Goal: Task Accomplishment & Management: Complete application form

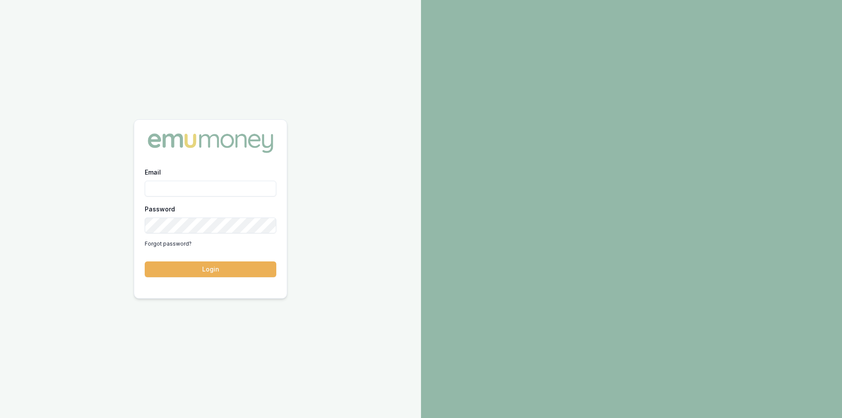
type input "steven.nguyen@emumoney.com.au"
click at [205, 269] on button "Login" at bounding box center [211, 269] width 132 height 16
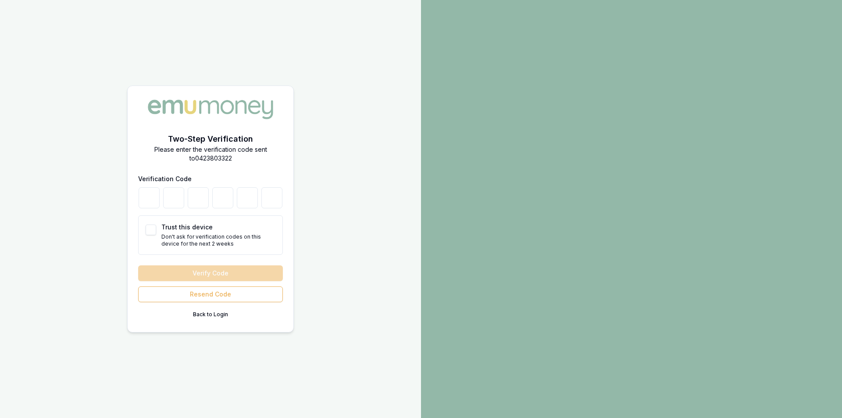
click at [150, 228] on button "Trust this device" at bounding box center [151, 230] width 11 height 11
checkbox input "true"
click at [149, 202] on input "number" at bounding box center [149, 197] width 21 height 21
type input "7"
type input "3"
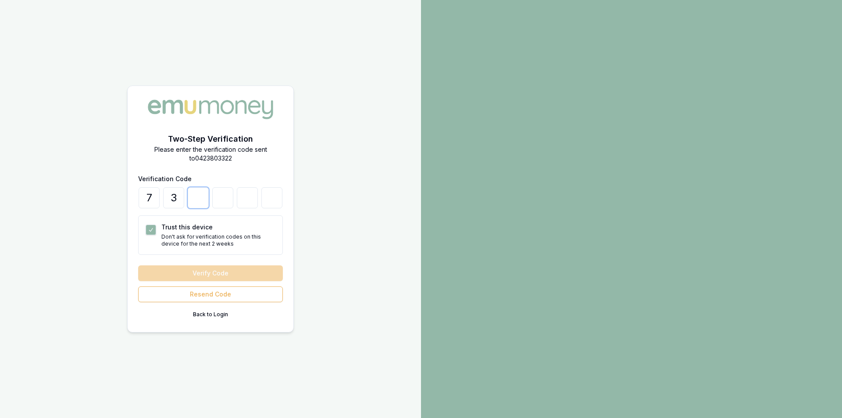
type input "2"
type input "7"
type input "2"
type input "3"
type input "8"
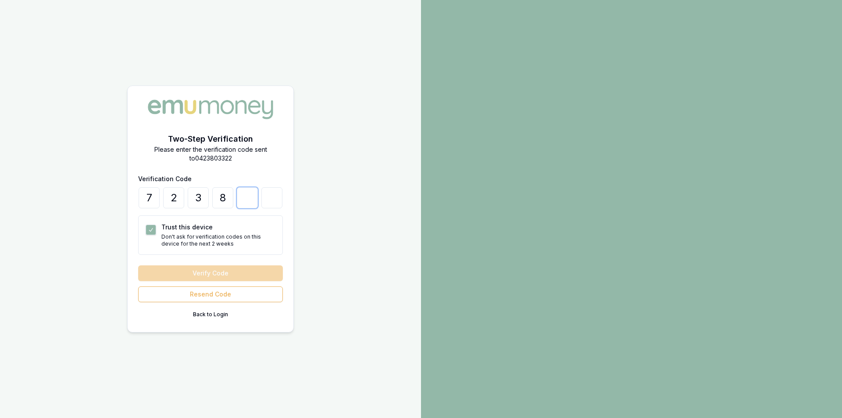
type input "5"
type input "0"
click at [196, 272] on button "Verify Code" at bounding box center [210, 273] width 145 height 16
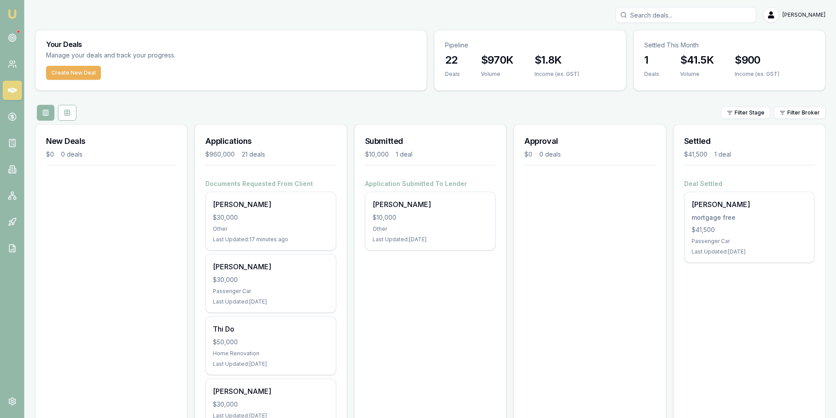
click at [260, 62] on div "Your Deals Manage your deals and track your progress." at bounding box center [231, 48] width 391 height 36
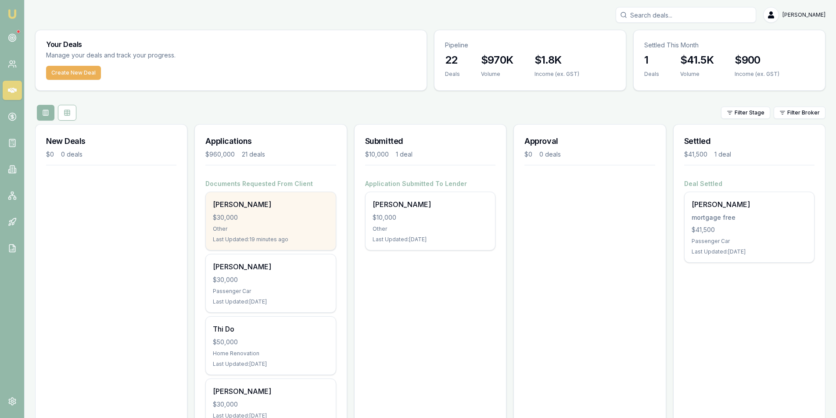
click at [250, 225] on div "Other" at bounding box center [270, 228] width 115 height 7
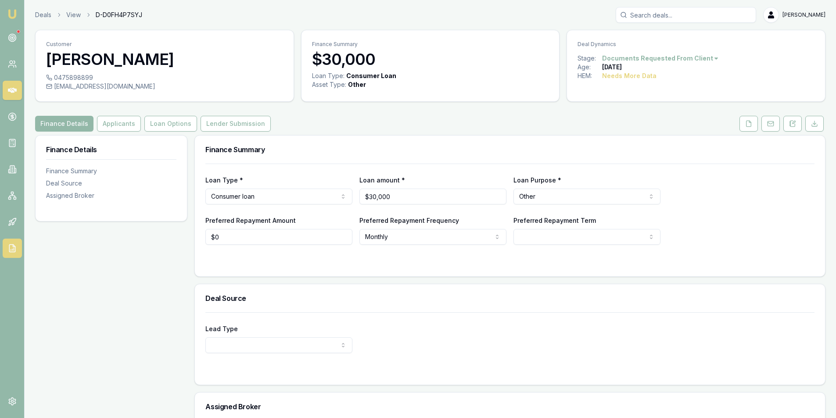
click at [9, 249] on icon at bounding box center [12, 248] width 6 height 7
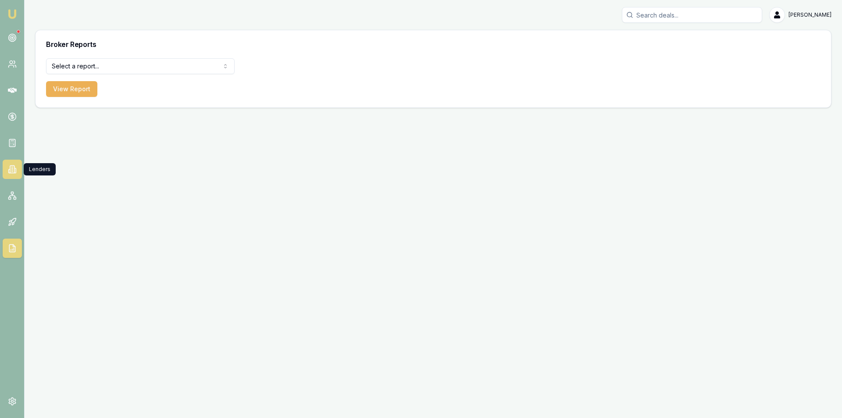
click at [8, 171] on icon at bounding box center [8, 171] width 1 height 4
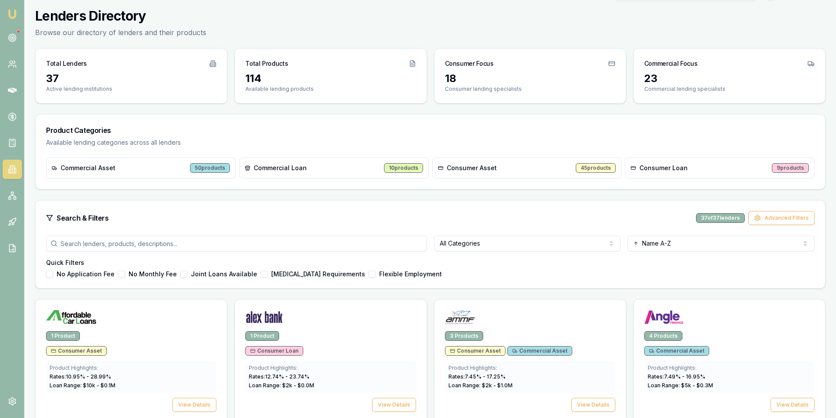
scroll to position [44, 0]
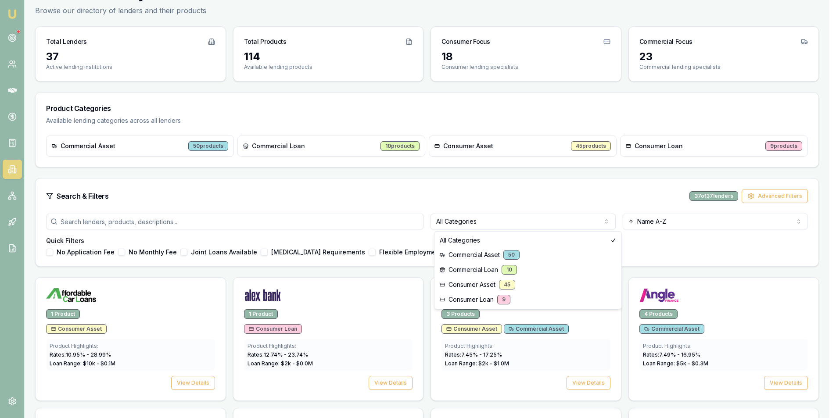
click at [489, 226] on html "Emu Broker Steven Nguyen Toggle Menu Lenders Directory Browse our directory of …" at bounding box center [418, 165] width 836 height 418
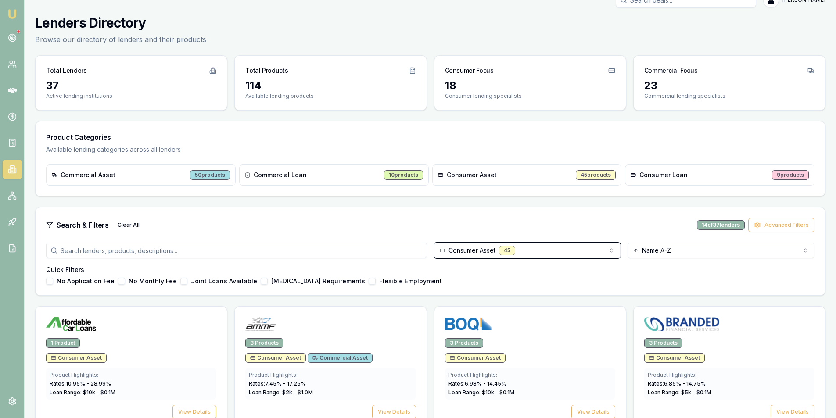
scroll to position [0, 0]
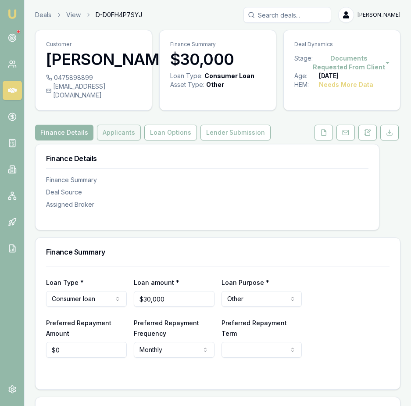
click at [120, 125] on button "Applicants" at bounding box center [119, 133] width 44 height 16
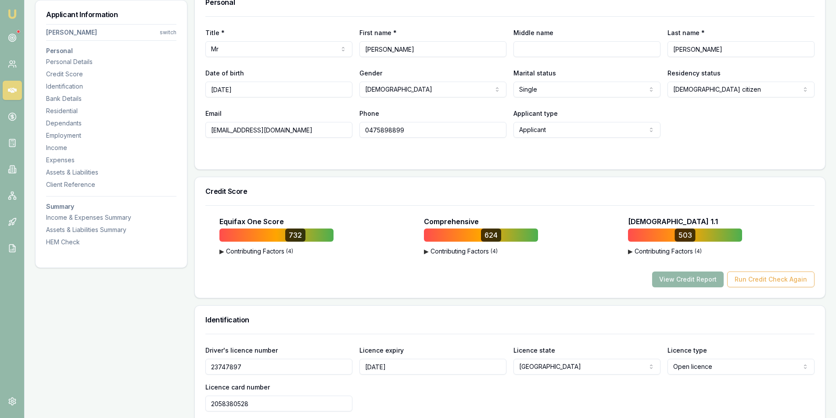
scroll to position [44, 0]
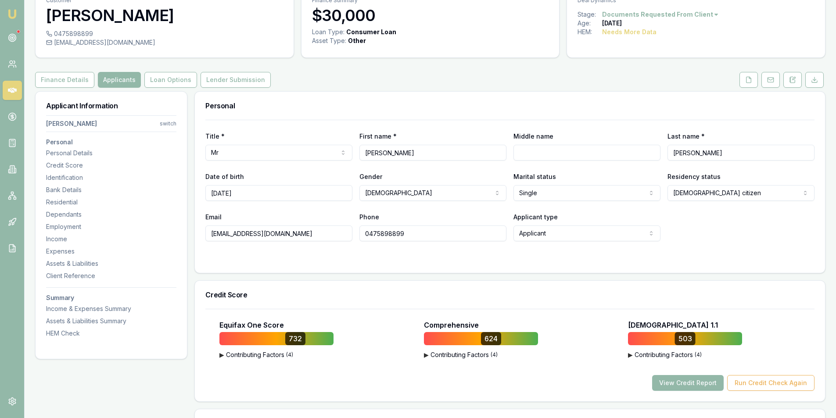
drag, startPoint x: 297, startPoint y: 233, endPoint x: 176, endPoint y: 233, distance: 120.6
click at [380, 231] on input "0475898899" at bounding box center [432, 233] width 147 height 16
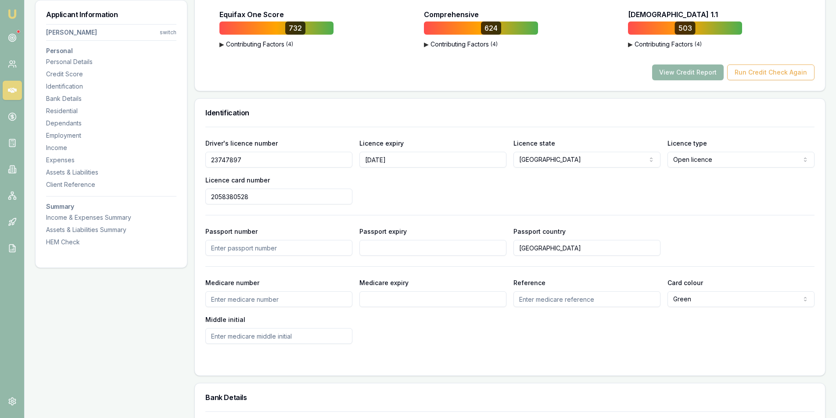
scroll to position [395, 0]
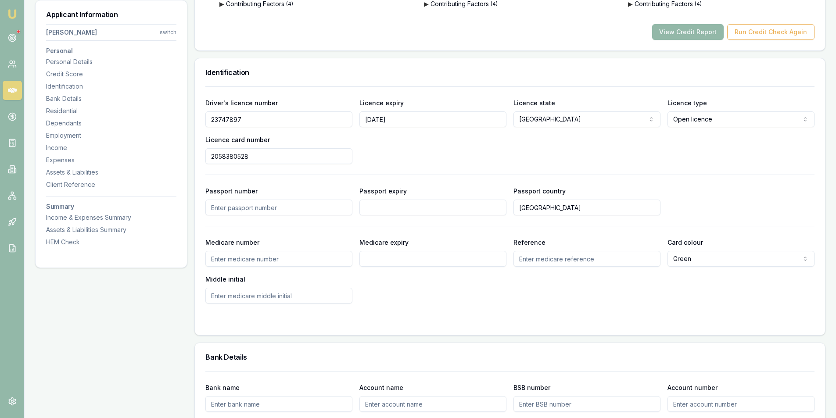
click at [223, 159] on input "2058380528" at bounding box center [278, 156] width 147 height 16
click at [230, 117] on input "23747897" at bounding box center [278, 119] width 147 height 16
click at [223, 156] on input "2058380528" at bounding box center [278, 156] width 147 height 16
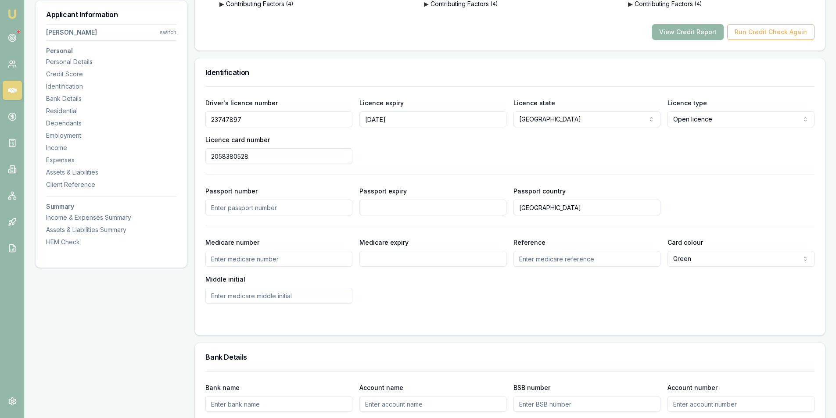
click at [223, 156] on input "2058380528" at bounding box center [278, 156] width 147 height 16
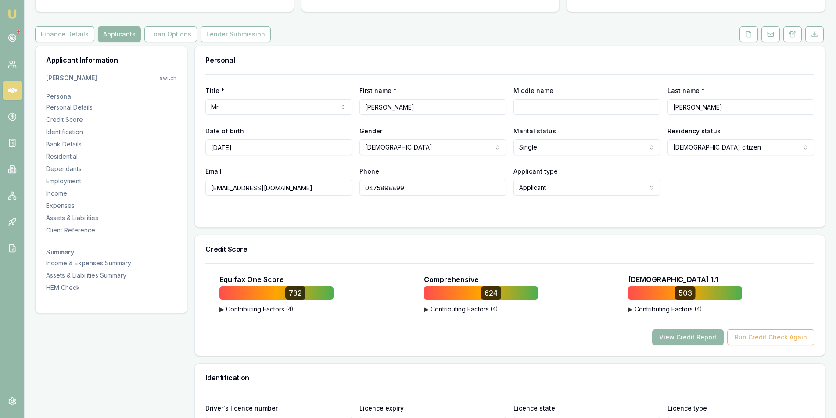
scroll to position [88, 0]
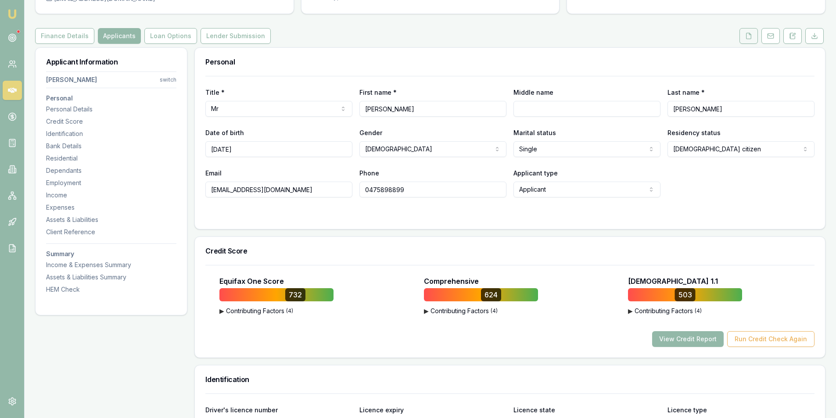
click at [749, 38] on icon at bounding box center [748, 35] width 7 height 7
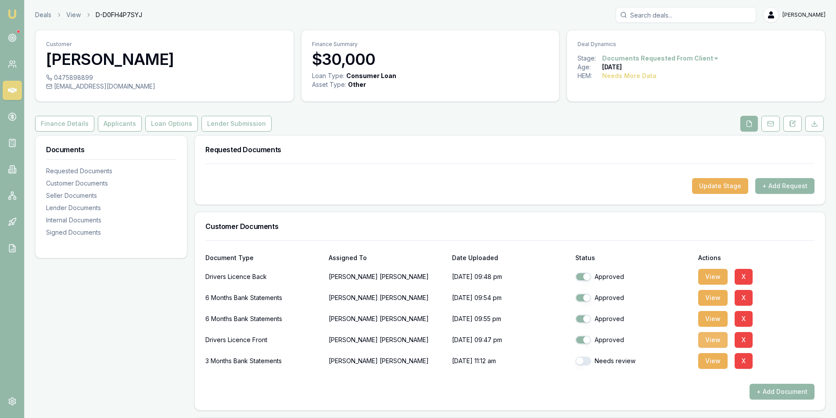
click at [709, 340] on button "View" at bounding box center [712, 340] width 29 height 16
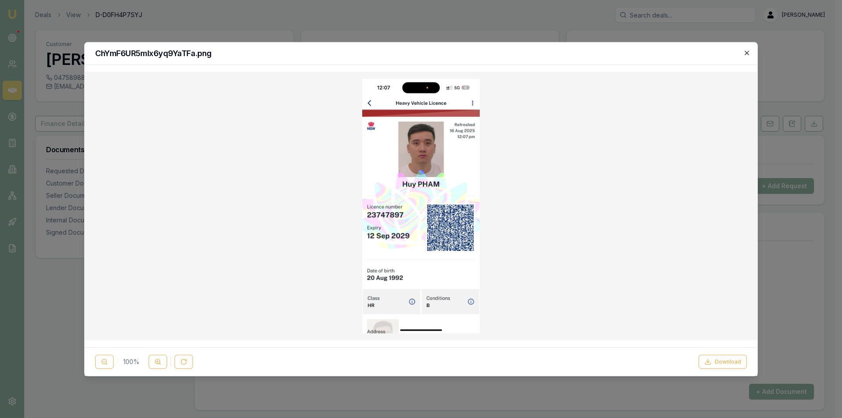
click at [746, 54] on icon "button" at bounding box center [747, 53] width 4 height 4
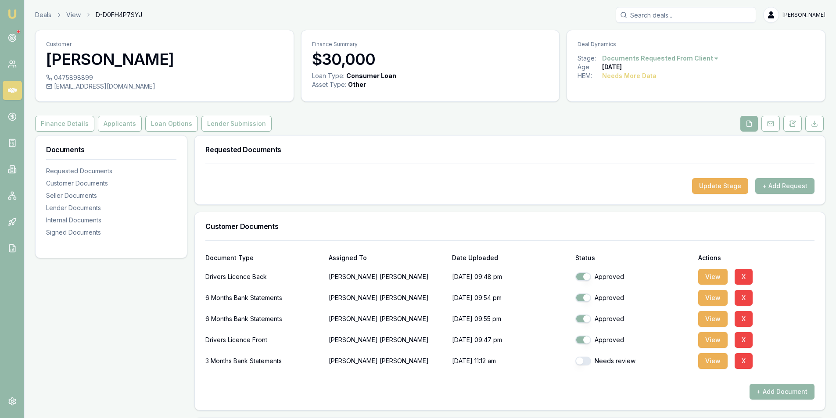
click at [262, 189] on div "Update Stage + Add Request" at bounding box center [509, 186] width 609 height 16
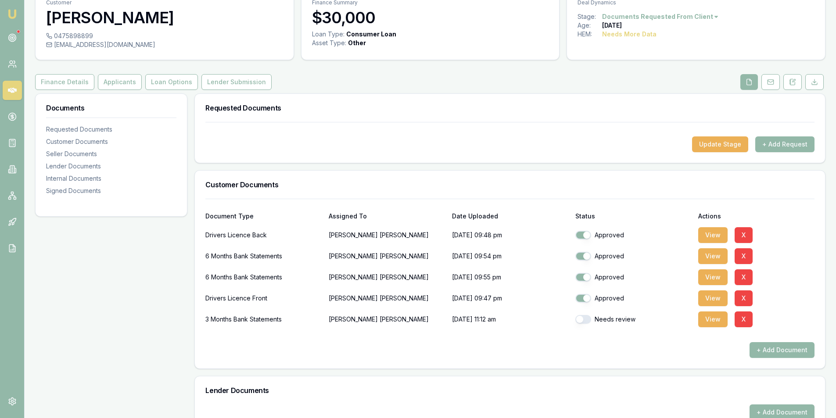
scroll to position [44, 0]
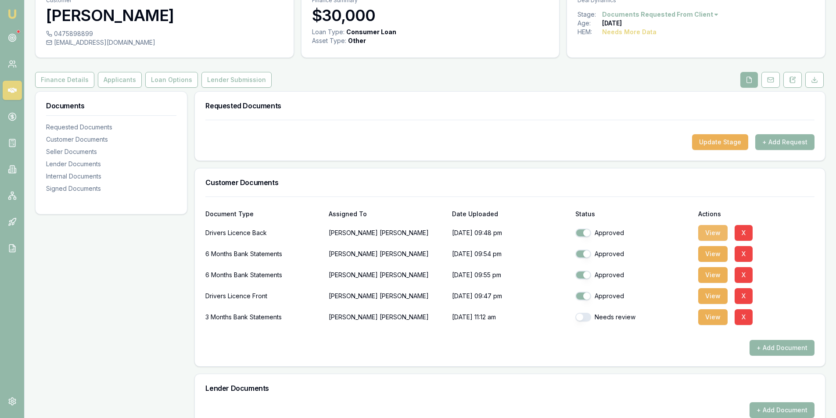
click at [710, 234] on button "View" at bounding box center [712, 233] width 29 height 16
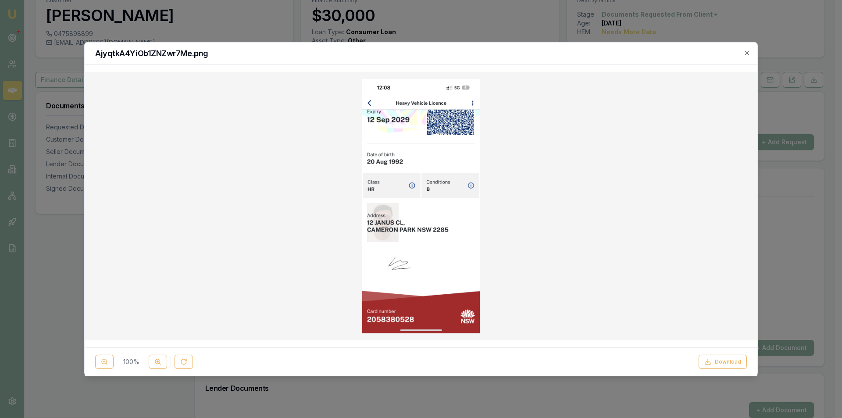
drag, startPoint x: 721, startPoint y: 363, endPoint x: 661, endPoint y: 318, distance: 75.8
click at [722, 363] on button "Download" at bounding box center [723, 362] width 48 height 14
click at [752, 55] on div "AjyqtkA4YiOb1ZNZwr7Me.png" at bounding box center [421, 53] width 673 height 22
click at [746, 53] on icon "button" at bounding box center [747, 52] width 7 height 7
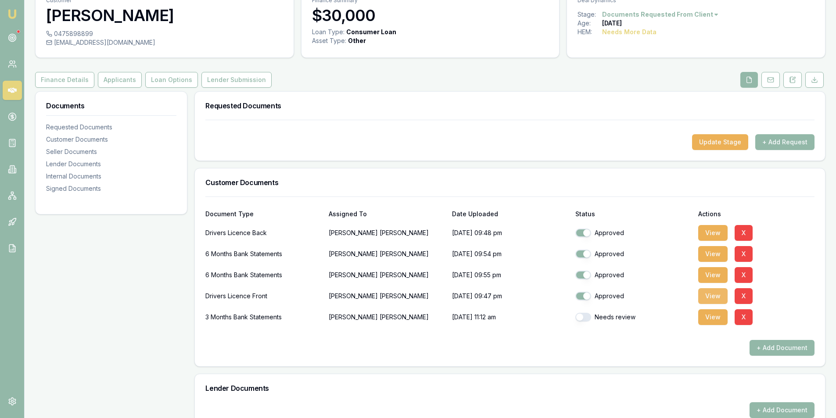
click at [718, 292] on button "View" at bounding box center [712, 296] width 29 height 16
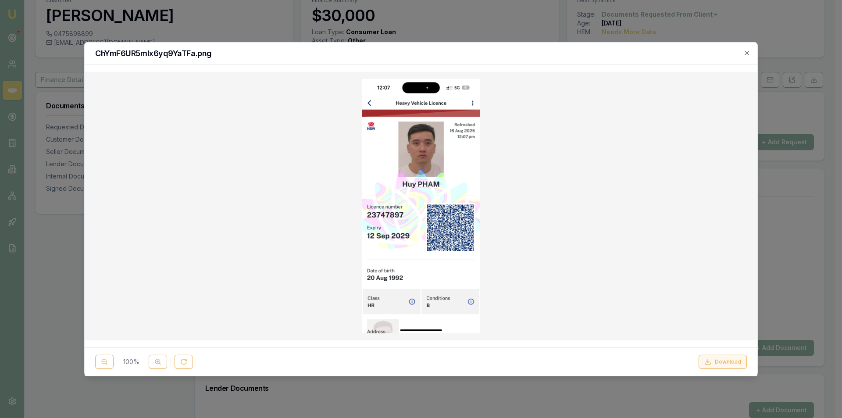
click at [719, 363] on button "Download" at bounding box center [723, 362] width 48 height 14
click at [750, 53] on icon "button" at bounding box center [747, 52] width 7 height 7
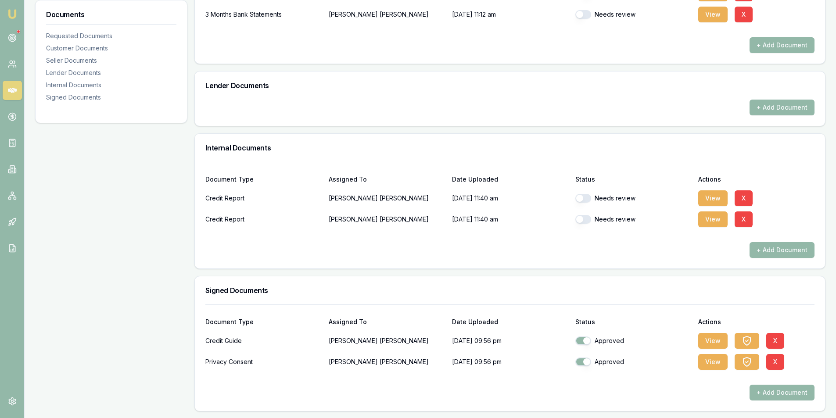
scroll to position [347, 0]
click at [709, 361] on button "View" at bounding box center [712, 362] width 29 height 16
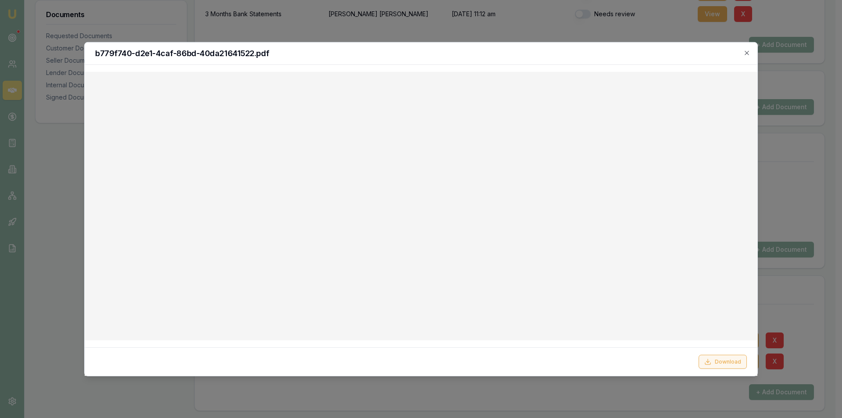
click at [733, 361] on button "Download" at bounding box center [723, 362] width 48 height 14
click at [744, 54] on icon "button" at bounding box center [747, 52] width 7 height 7
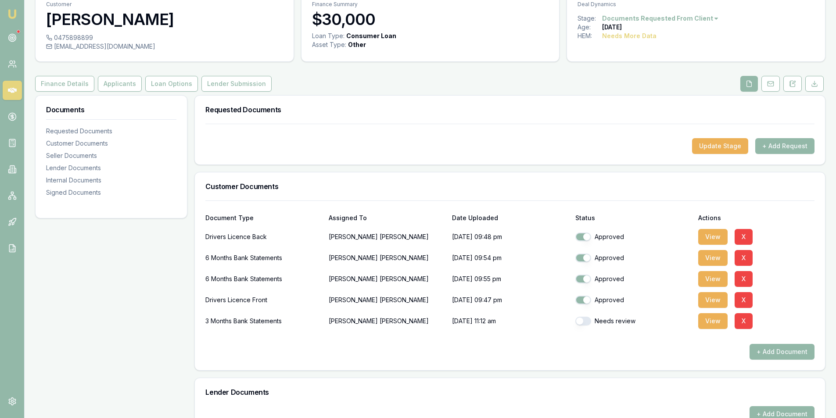
scroll to position [0, 0]
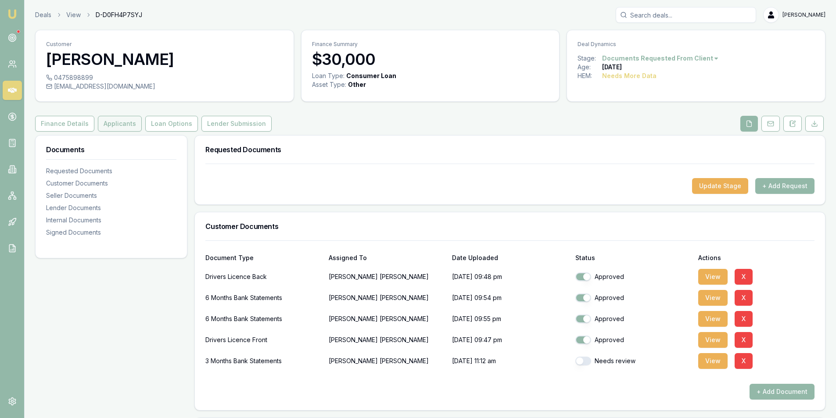
click at [107, 126] on button "Applicants" at bounding box center [120, 124] width 44 height 16
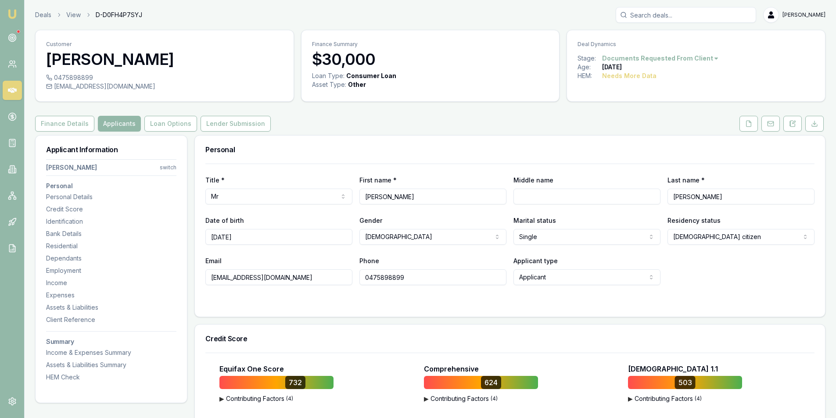
click at [382, 279] on input "0475898899" at bounding box center [432, 277] width 147 height 16
drag, startPoint x: 293, startPoint y: 279, endPoint x: 153, endPoint y: 278, distance: 140.8
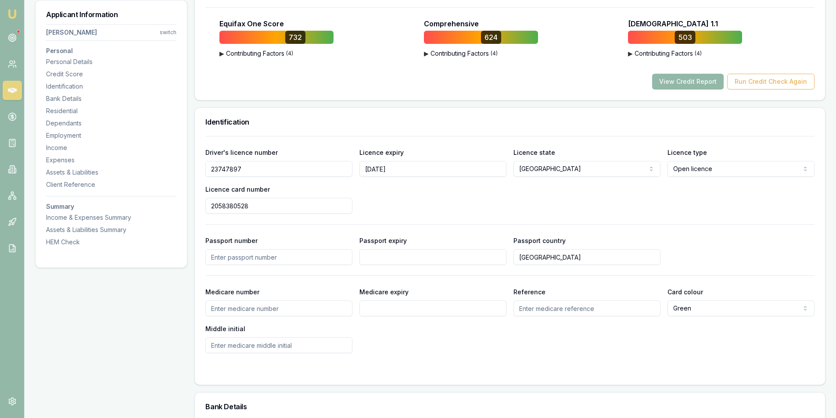
scroll to position [307, 0]
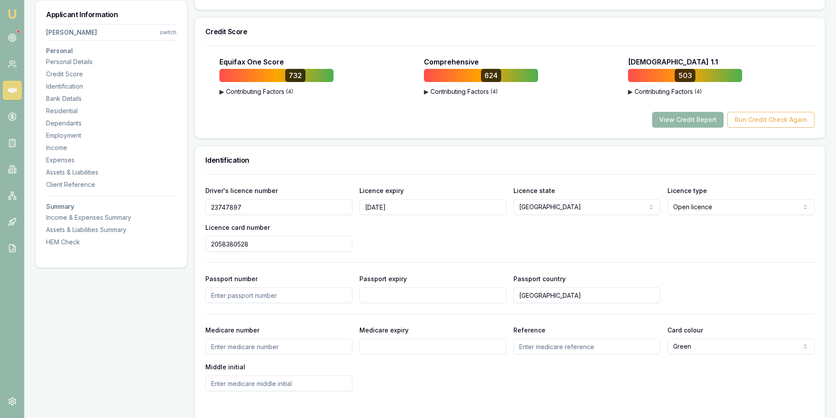
click at [231, 209] on input "23747897" at bounding box center [278, 207] width 147 height 16
click at [229, 247] on input "2058380528" at bounding box center [278, 244] width 147 height 16
click at [229, 246] on input "2058380528" at bounding box center [278, 244] width 147 height 16
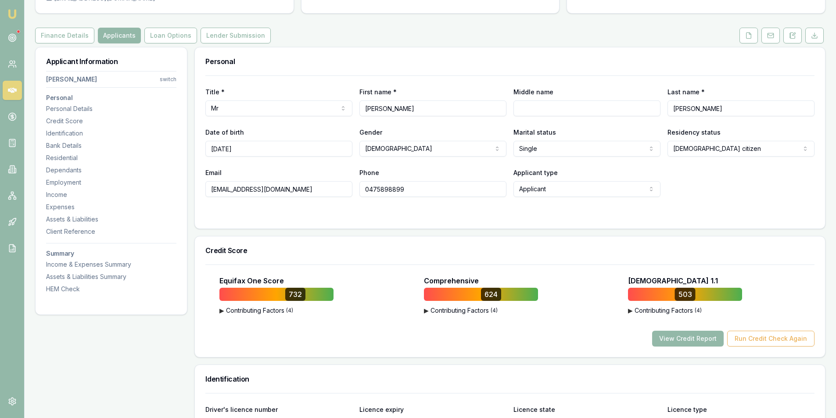
scroll to position [0, 0]
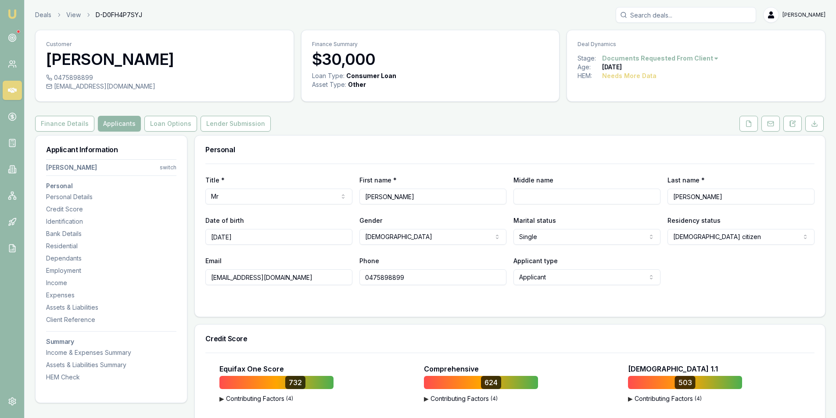
drag, startPoint x: 249, startPoint y: 238, endPoint x: 184, endPoint y: 236, distance: 64.5
click at [750, 124] on icon at bounding box center [748, 123] width 7 height 7
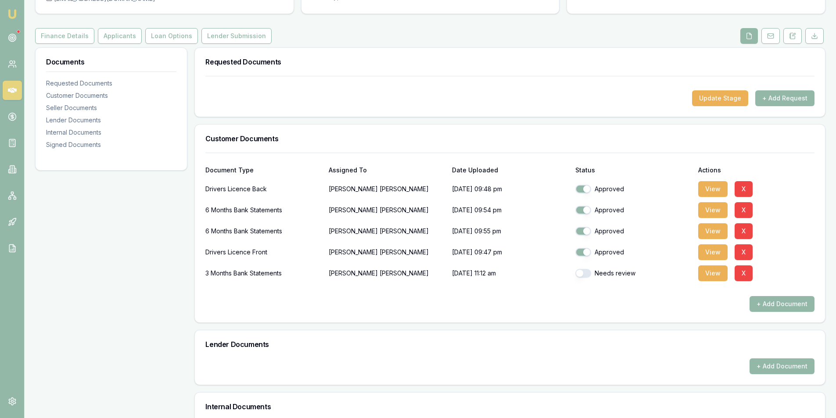
scroll to position [132, 0]
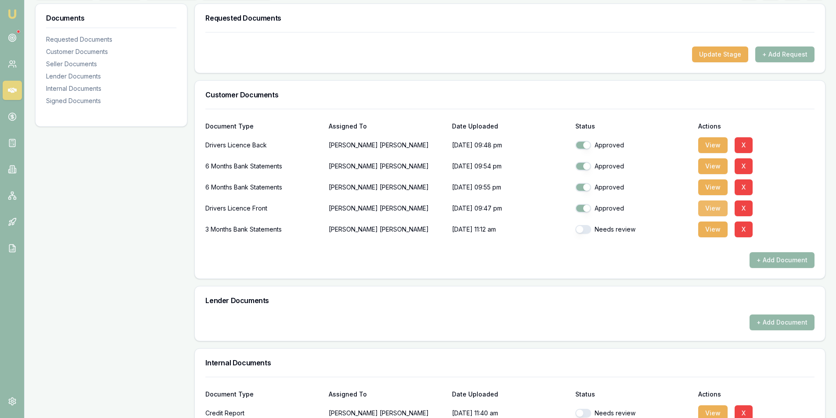
click at [710, 211] on button "View" at bounding box center [712, 208] width 29 height 16
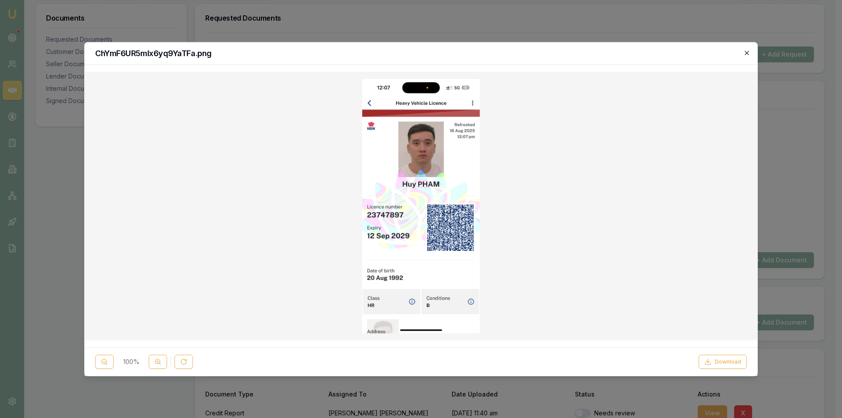
click at [747, 53] on icon "button" at bounding box center [747, 53] width 4 height 4
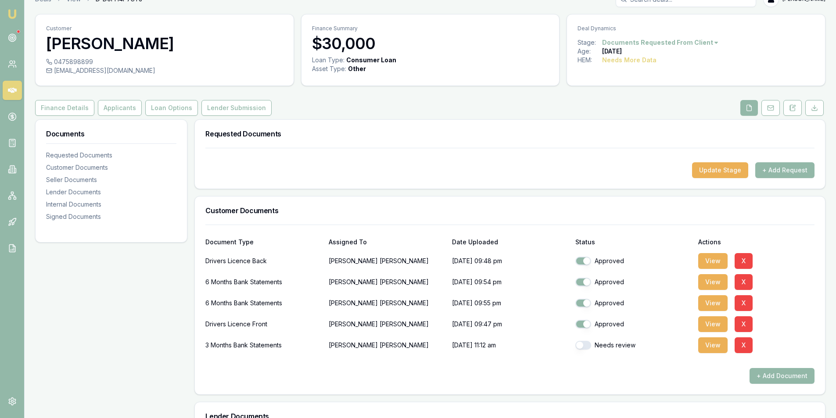
scroll to position [0, 0]
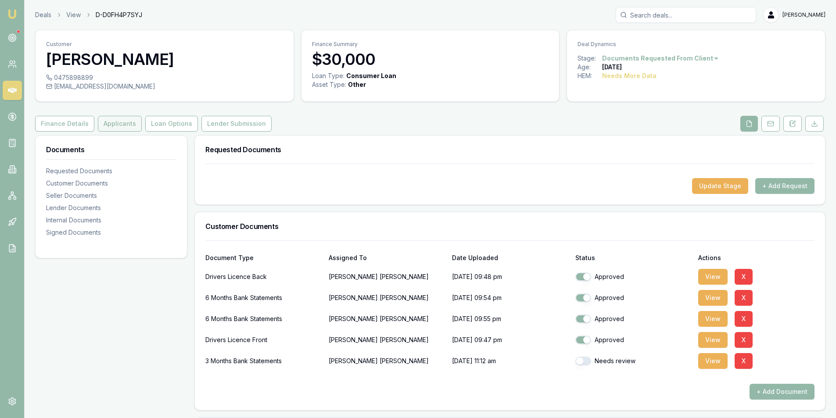
click at [113, 119] on button "Applicants" at bounding box center [120, 124] width 44 height 16
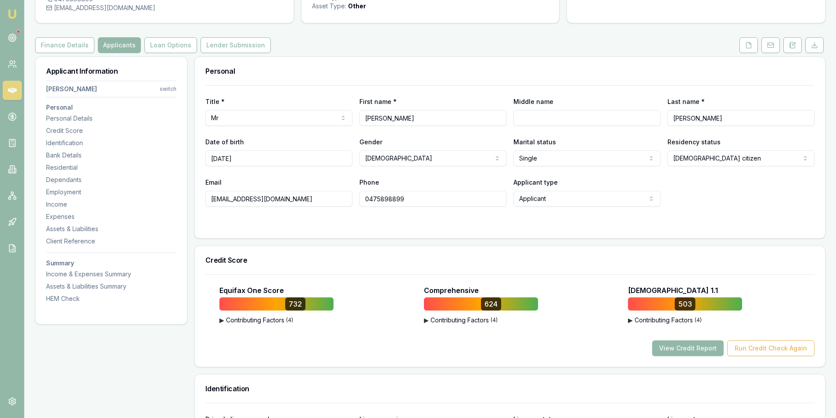
scroll to position [88, 0]
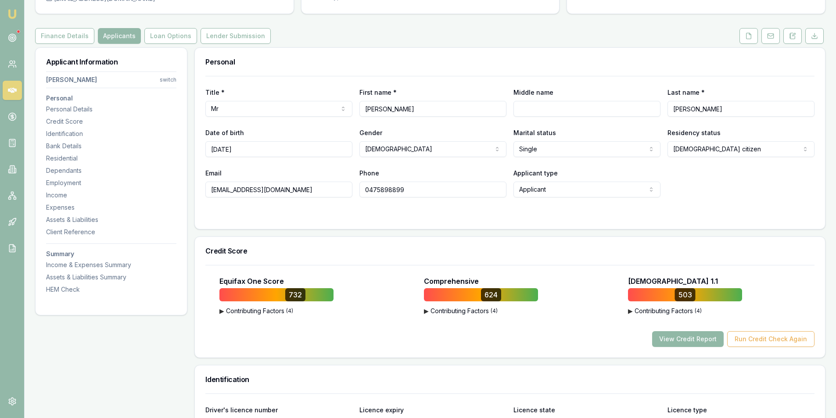
click at [690, 341] on button "View Credit Report" at bounding box center [688, 339] width 72 height 16
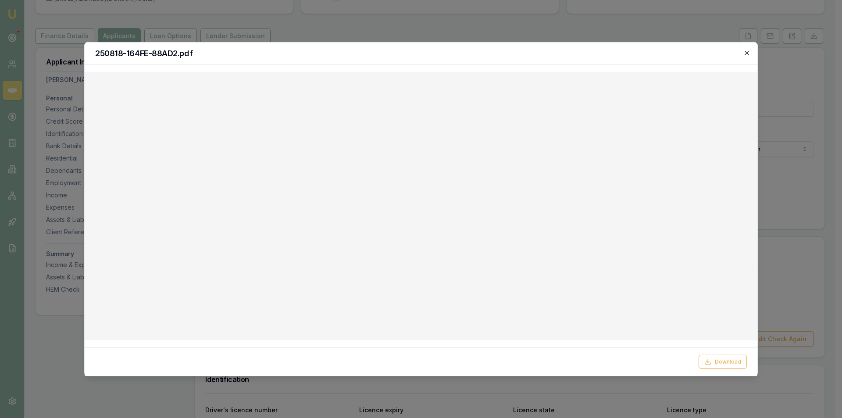
click at [750, 53] on icon "button" at bounding box center [747, 52] width 7 height 7
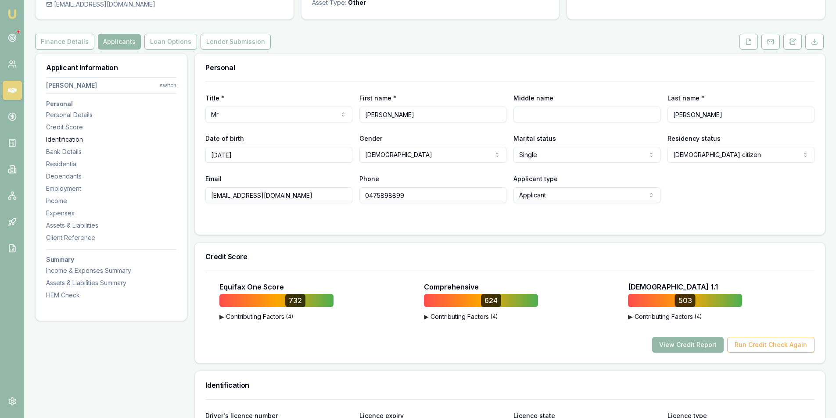
scroll to position [44, 0]
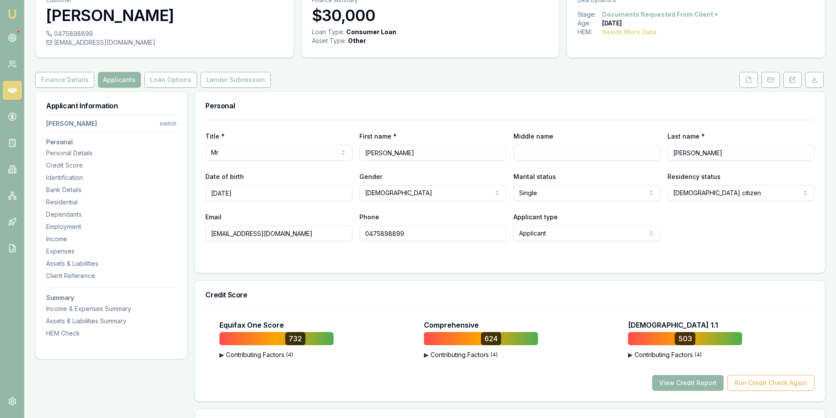
click at [573, 195] on html "Emu Broker Deals View D-D0FH4P7SYJ [PERSON_NAME] Toggle Menu Customer [PERSON_N…" at bounding box center [418, 165] width 836 height 418
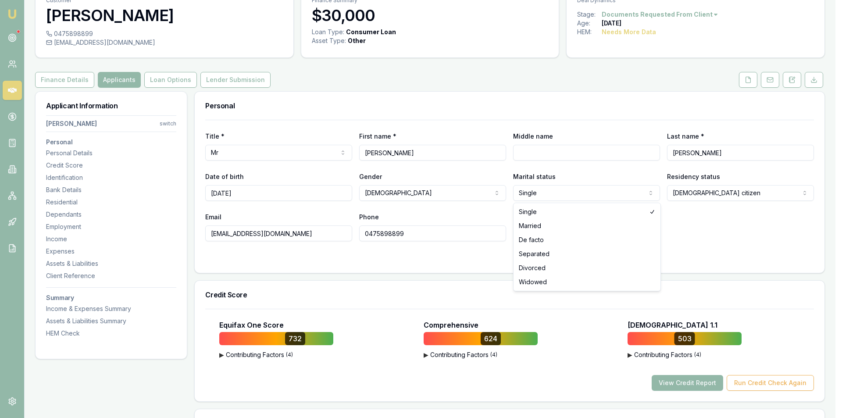
select select "MARRIED"
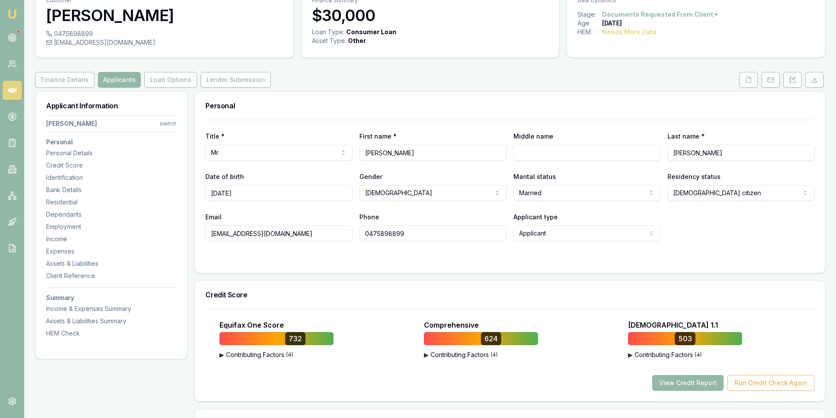
click at [446, 271] on div "Title * Mr Mr Mrs Miss Ms Dr Prof First name * [PERSON_NAME] Middle name Last n…" at bounding box center [510, 196] width 630 height 153
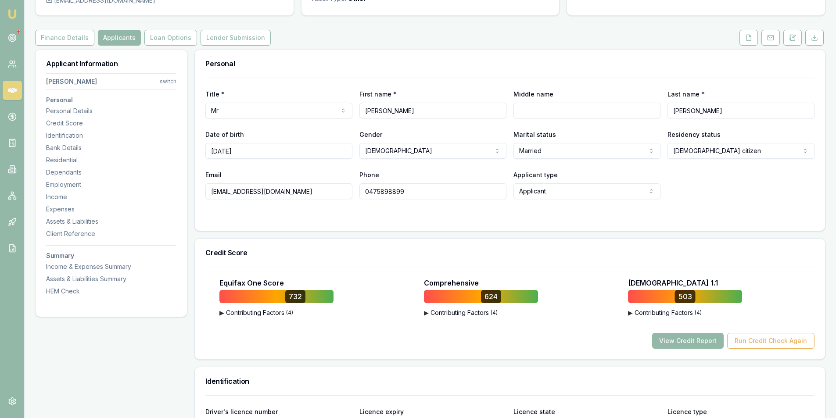
scroll to position [88, 0]
